Goal: Find specific page/section: Find specific page/section

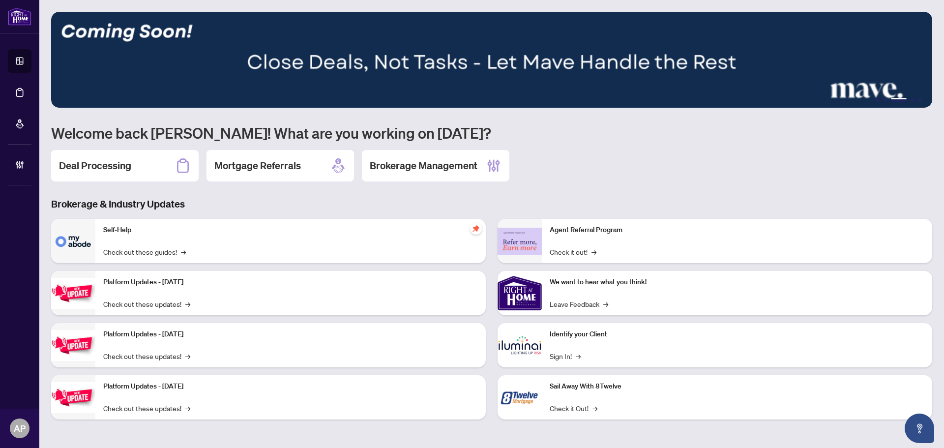
click at [145, 169] on div "Deal Processing" at bounding box center [124, 165] width 147 height 31
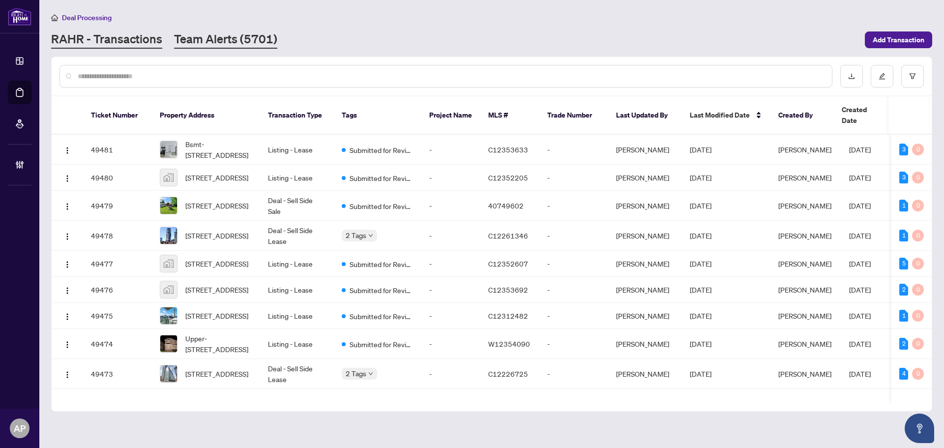
click at [219, 35] on link "Team Alerts (5701)" at bounding box center [225, 40] width 103 height 18
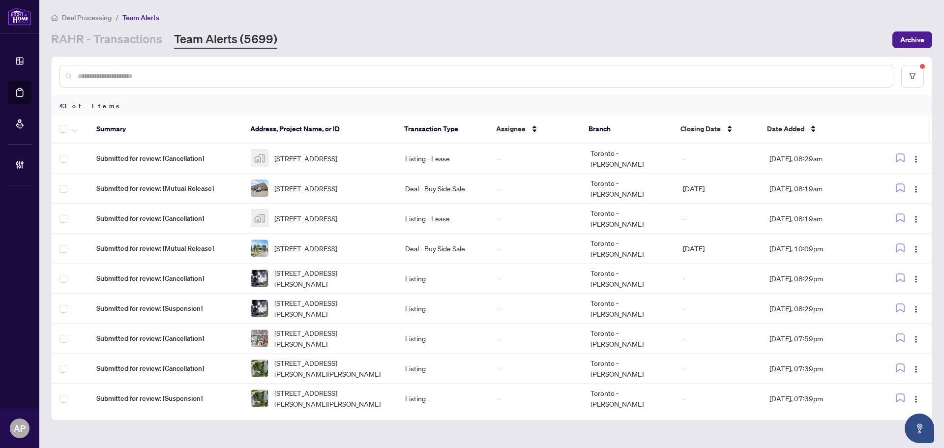
click at [526, 73] on input "text" at bounding box center [481, 76] width 807 height 11
